Goal: Check status: Check status

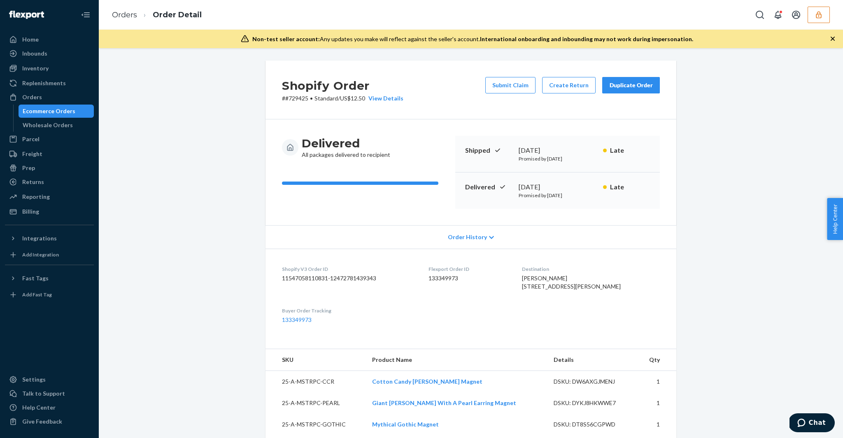
click at [51, 109] on div "Ecommerce Orders" at bounding box center [49, 111] width 53 height 8
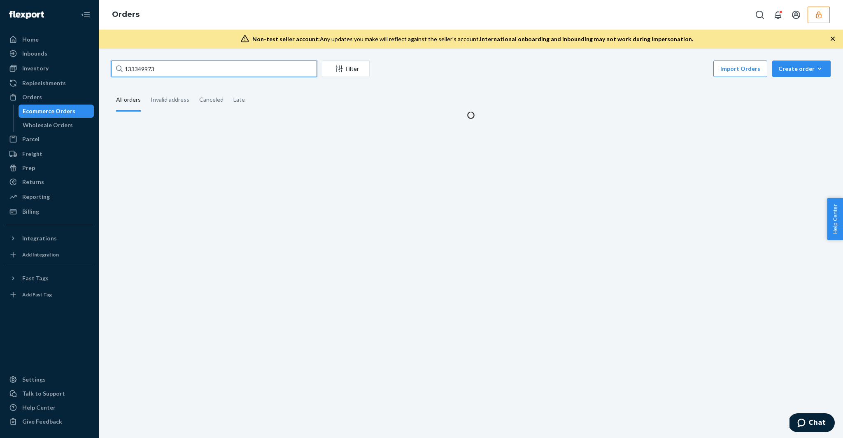
click at [202, 65] on input "133349973" at bounding box center [214, 68] width 206 height 16
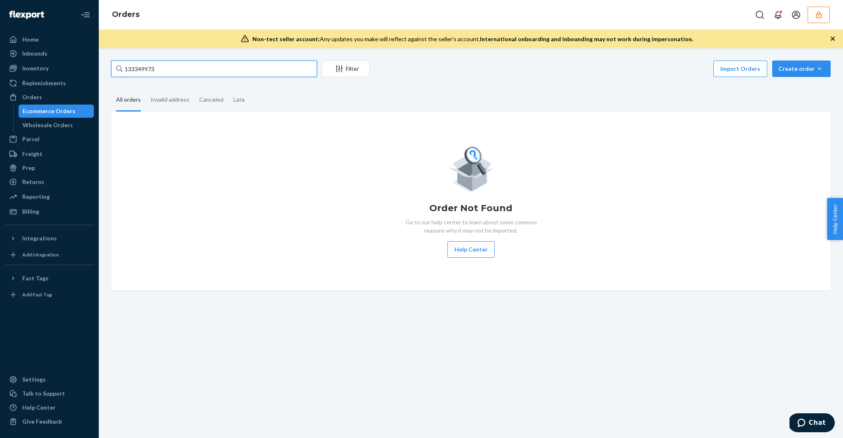
click at [161, 64] on input "133349973" at bounding box center [214, 68] width 206 height 16
click at [214, 77] on div "133349973 Filter Import Orders Create order Ecommerce order Removal order" at bounding box center [470, 69] width 719 height 19
click at [830, 17] on div "Orders" at bounding box center [471, 15] width 744 height 30
drag, startPoint x: 827, startPoint y: 17, endPoint x: 818, endPoint y: 20, distance: 9.4
click at [827, 17] on button "button" at bounding box center [818, 15] width 22 height 16
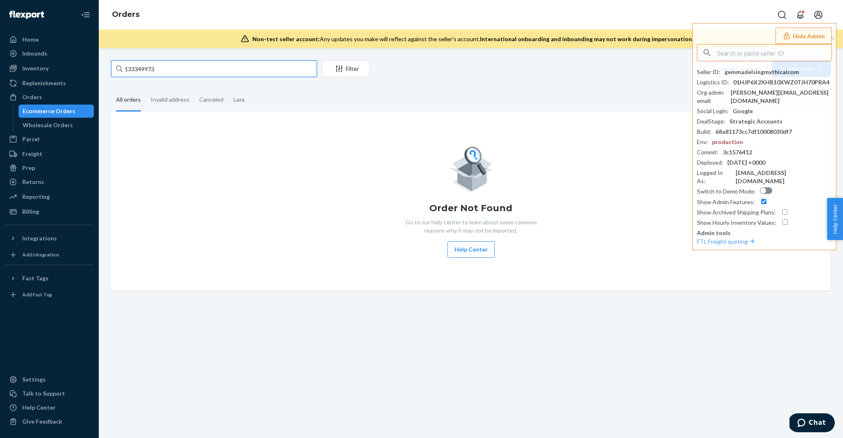
click at [175, 69] on input "133349973" at bounding box center [214, 68] width 206 height 16
click at [44, 102] on div "Orders" at bounding box center [49, 97] width 87 height 12
click at [45, 123] on div "Wholesale Orders" at bounding box center [48, 125] width 50 height 8
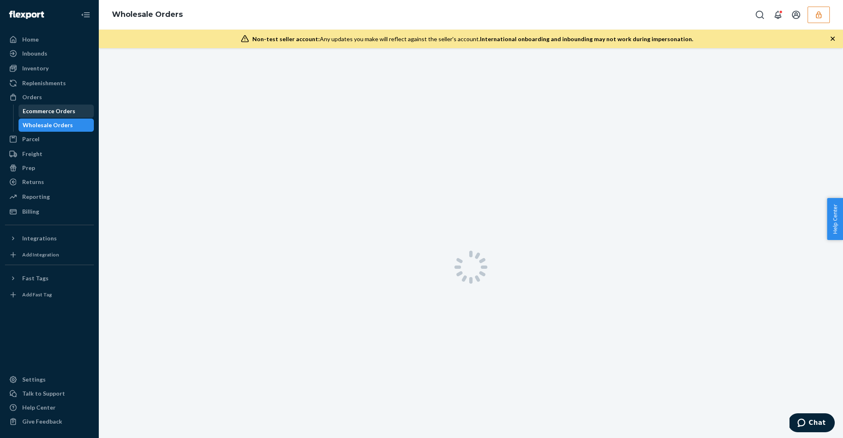
click at [47, 113] on div "Ecommerce Orders" at bounding box center [49, 111] width 53 height 8
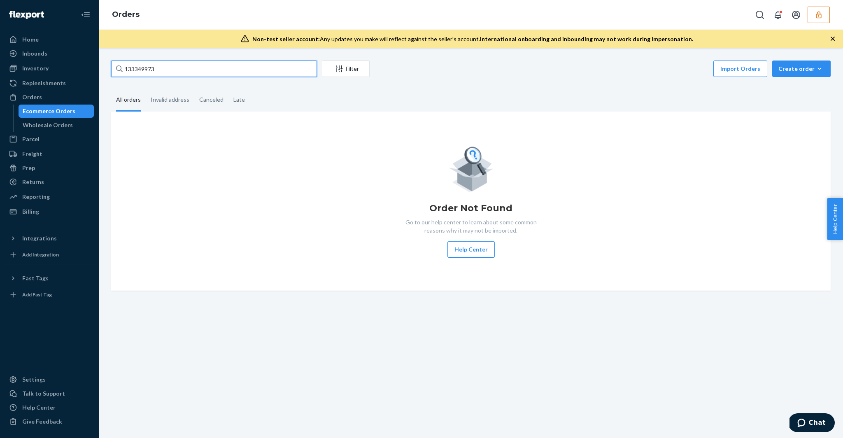
click at [165, 66] on input "133349973" at bounding box center [214, 68] width 206 height 16
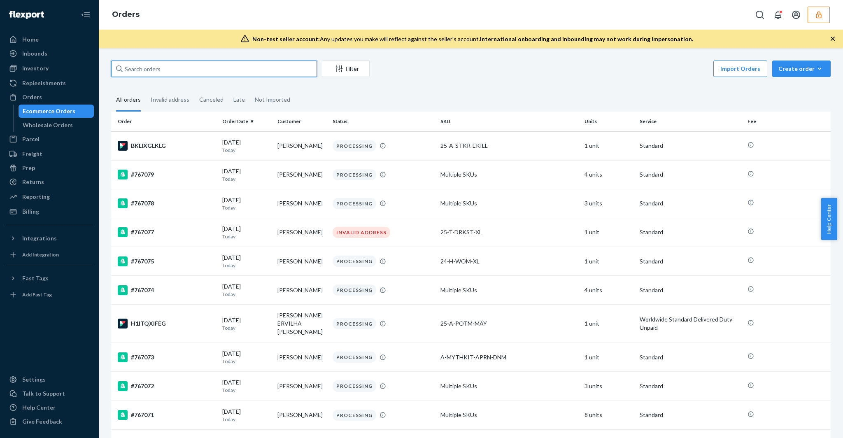
click at [164, 69] on input "text" at bounding box center [214, 68] width 206 height 16
paste input "133349973"
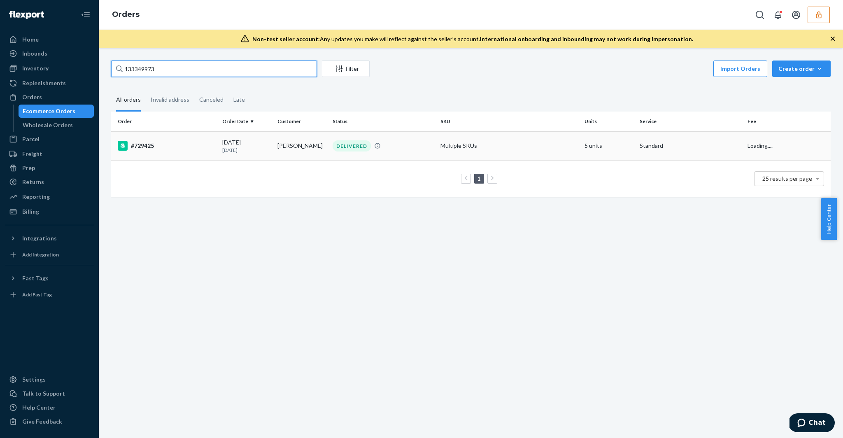
type input "133349973"
click at [187, 157] on td "#729425" at bounding box center [165, 145] width 108 height 29
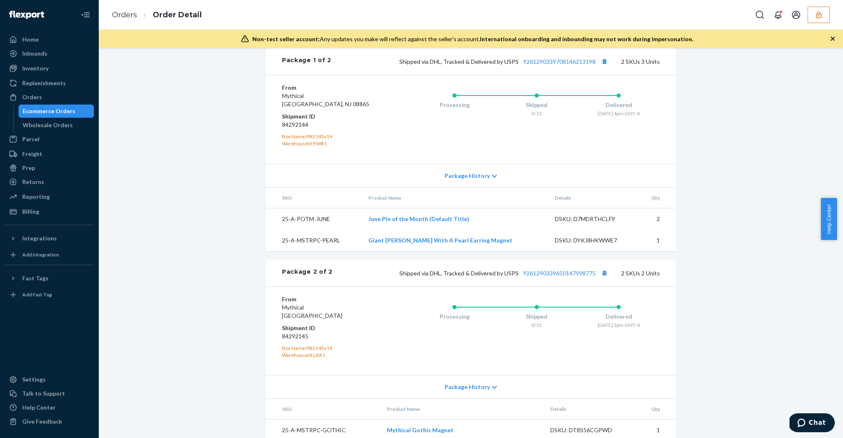
scroll to position [416, 0]
drag, startPoint x: 276, startPoint y: 239, endPoint x: 345, endPoint y: 232, distance: 69.0
click at [345, 230] on td "25-A-POTM-JUNE" at bounding box center [313, 219] width 96 height 22
drag, startPoint x: 503, startPoint y: 77, endPoint x: 517, endPoint y: 79, distance: 14.5
click at [517, 65] on span "Shipped via DHL, Tracked & Delivered by USPS 9261290339708146213198" at bounding box center [504, 61] width 210 height 7
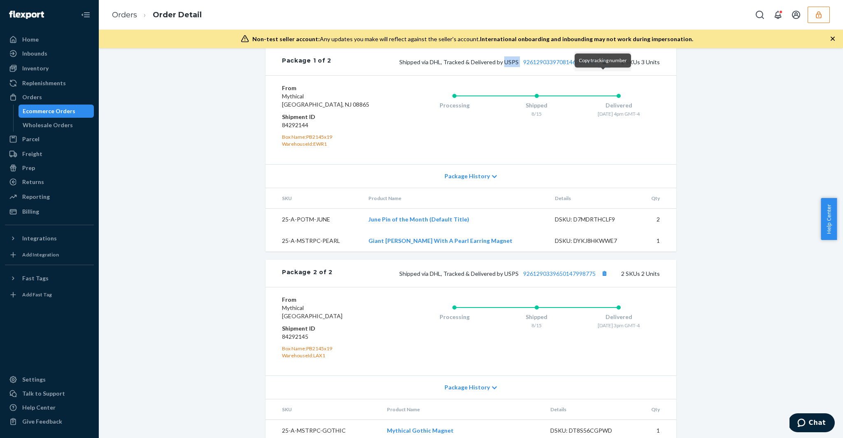
click at [604, 67] on button "Copy tracking number" at bounding box center [604, 61] width 11 height 11
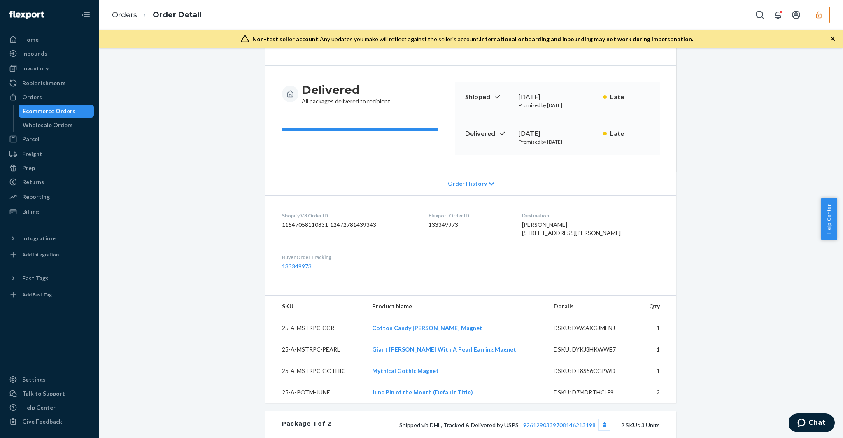
scroll to position [52, 0]
click at [73, 114] on div "Ecommerce Orders" at bounding box center [56, 111] width 74 height 12
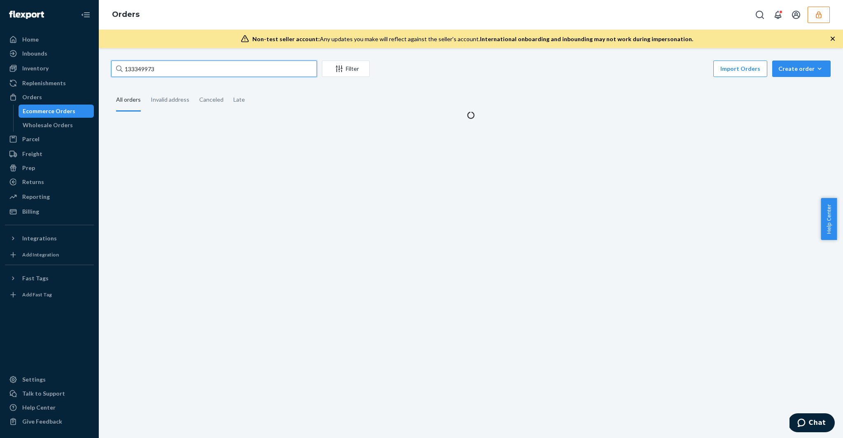
click at [158, 64] on input "133349973" at bounding box center [214, 68] width 206 height 16
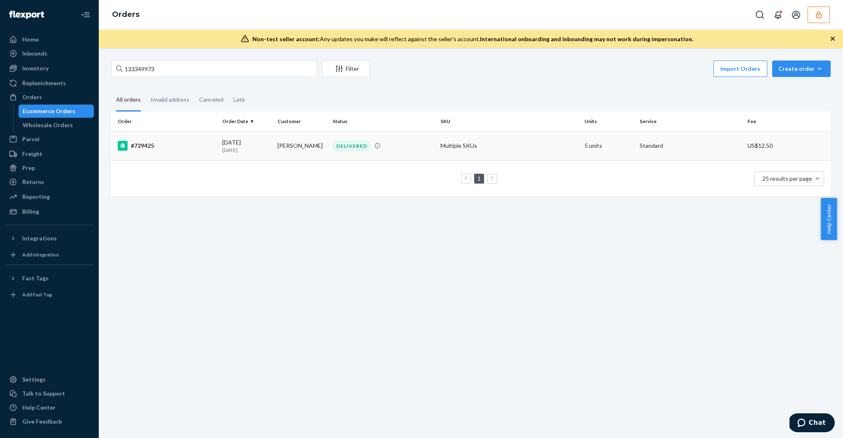
click at [182, 137] on td "#729425" at bounding box center [165, 145] width 108 height 29
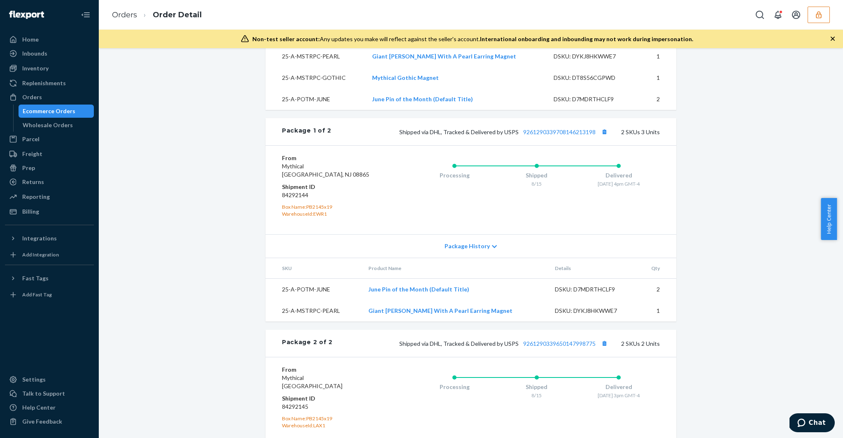
scroll to position [335, 0]
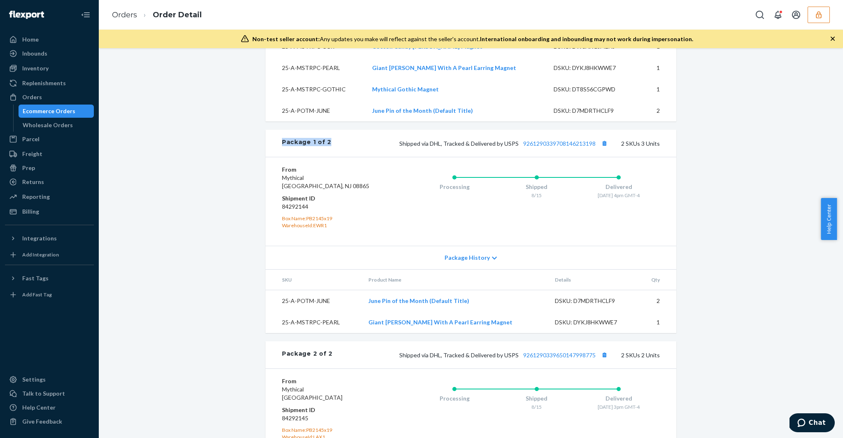
drag, startPoint x: 278, startPoint y: 159, endPoint x: 344, endPoint y: 158, distance: 65.4
click at [344, 157] on div "Package 1 of 2 Shipped via DHL, Tracked & Delivered by USPS 9261290339708146213…" at bounding box center [470, 143] width 411 height 27
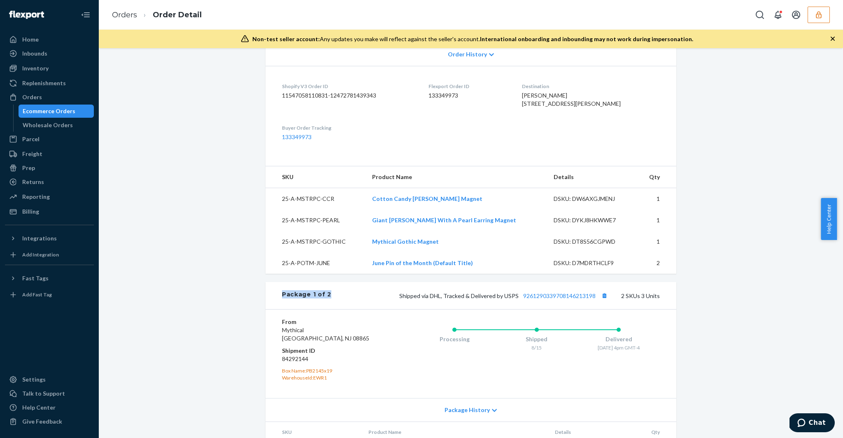
scroll to position [209, 0]
